Goal: Find specific page/section: Find specific page/section

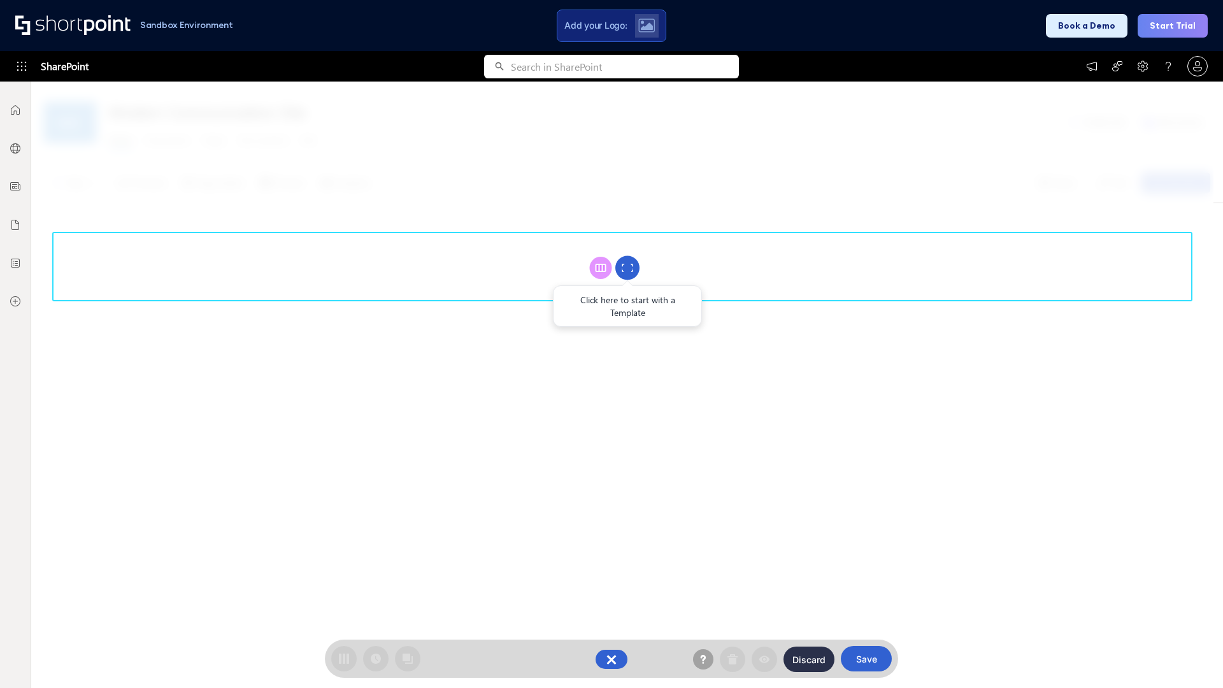
click at [627, 267] on circle at bounding box center [627, 268] width 24 height 24
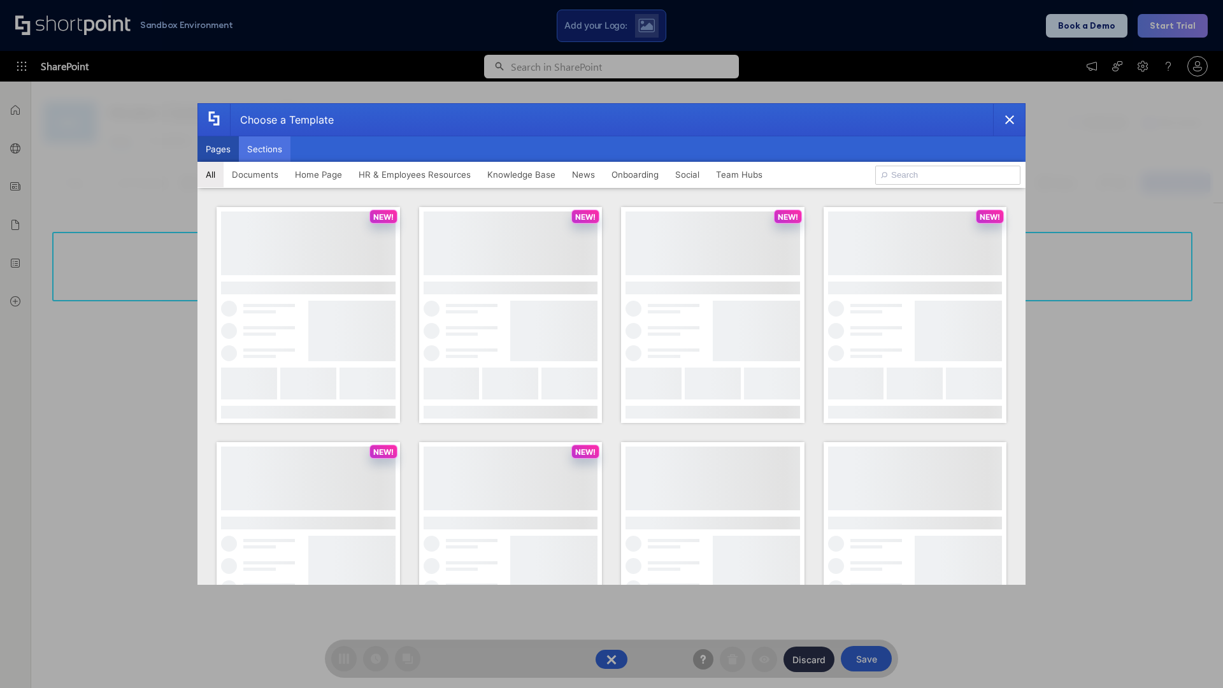
click at [264, 149] on button "Sections" at bounding box center [265, 148] width 52 height 25
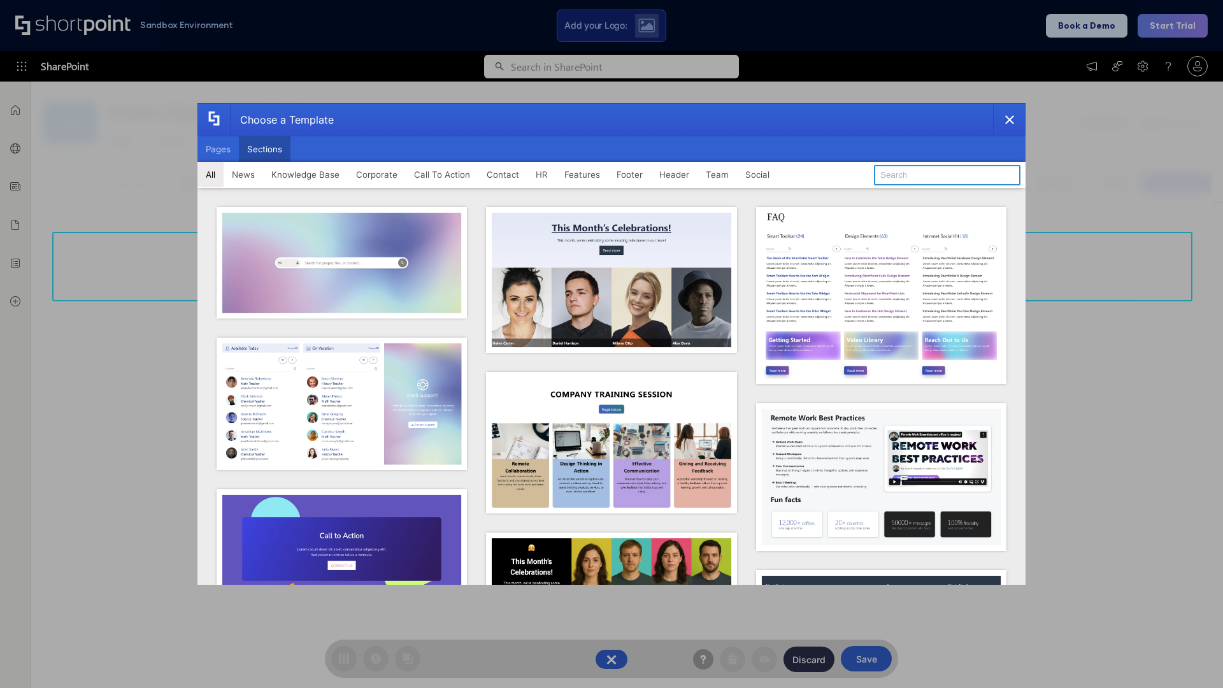
type input "HR"
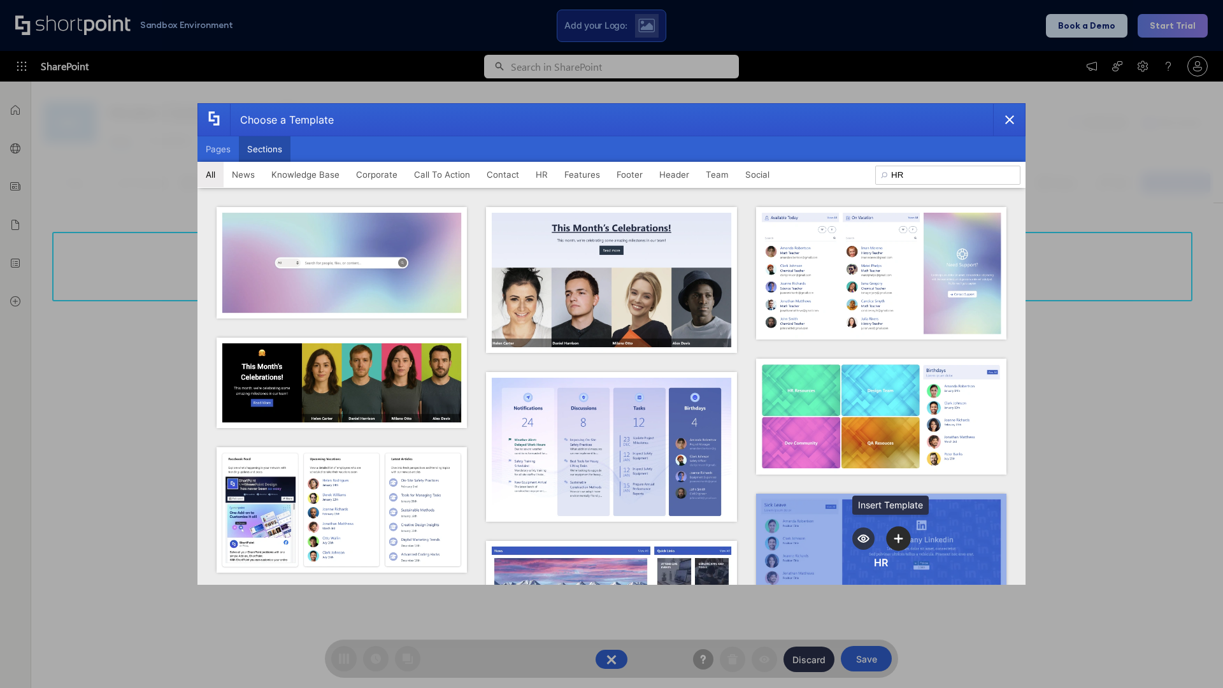
click at [894, 534] on icon "template selector" at bounding box center [898, 538] width 9 height 9
